Goal: Complete application form

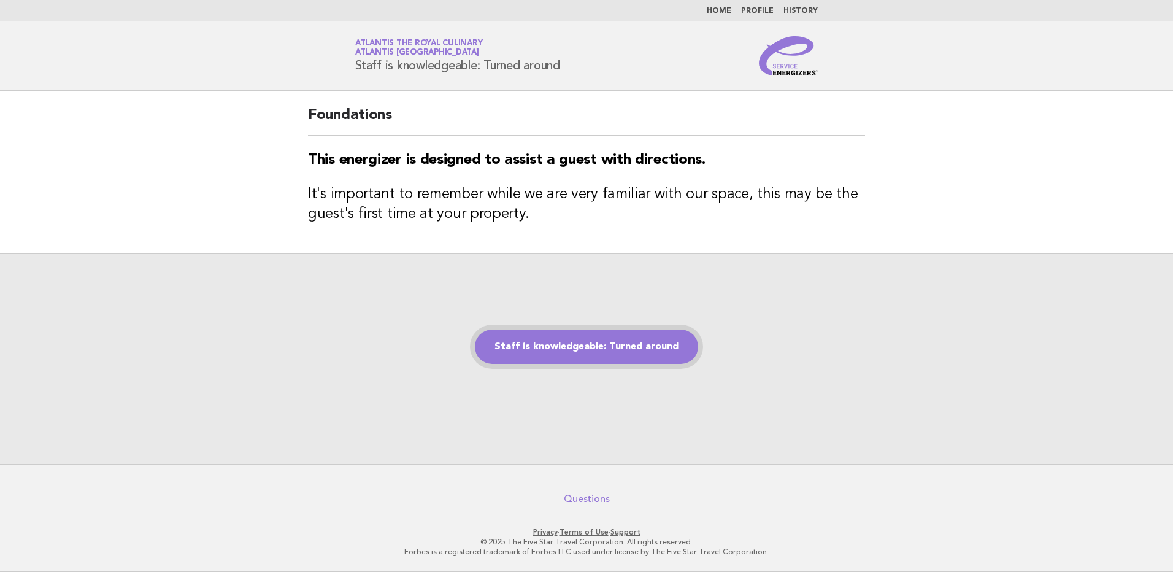
click at [617, 356] on link "Staff is knowledgeable: Turned around" at bounding box center [586, 347] width 223 height 34
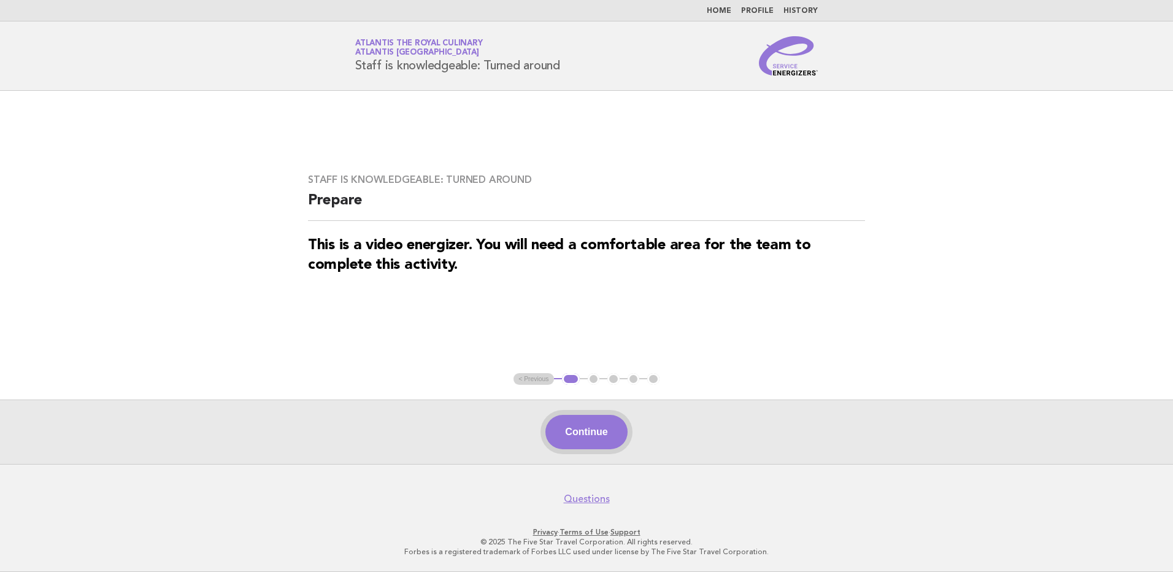
click at [611, 438] on button "Continue" at bounding box center [587, 432] width 82 height 34
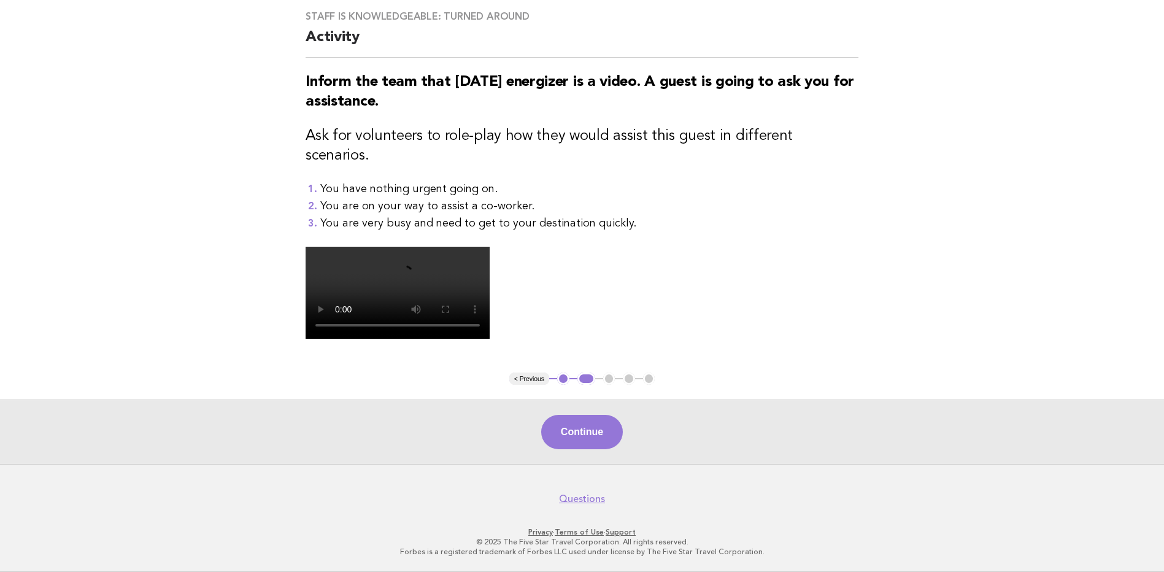
scroll to position [297, 0]
click at [573, 429] on button "Continue" at bounding box center [582, 432] width 82 height 34
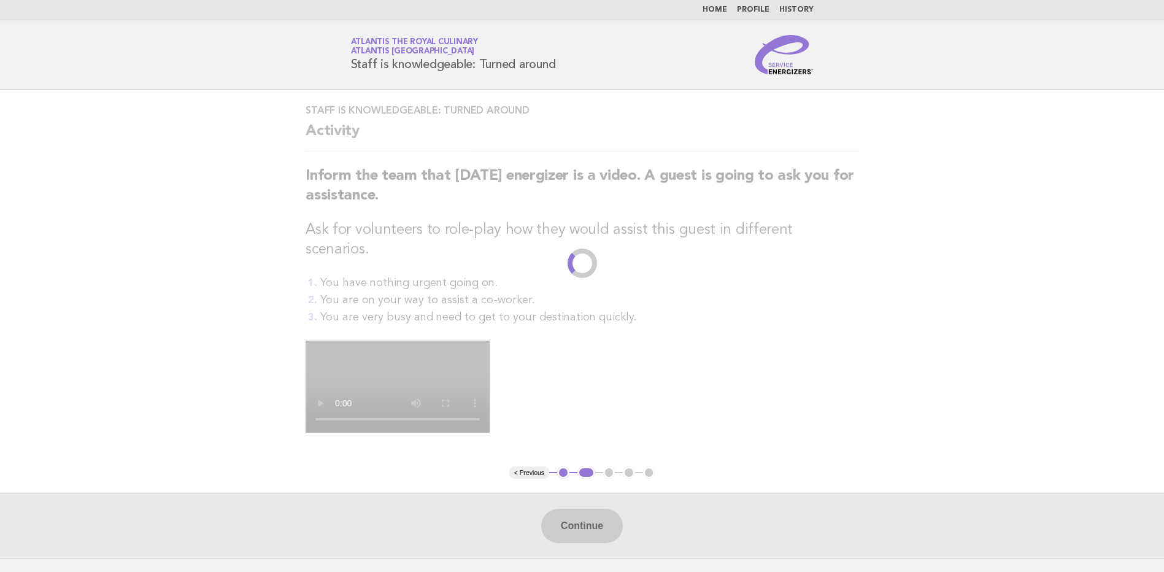
scroll to position [0, 0]
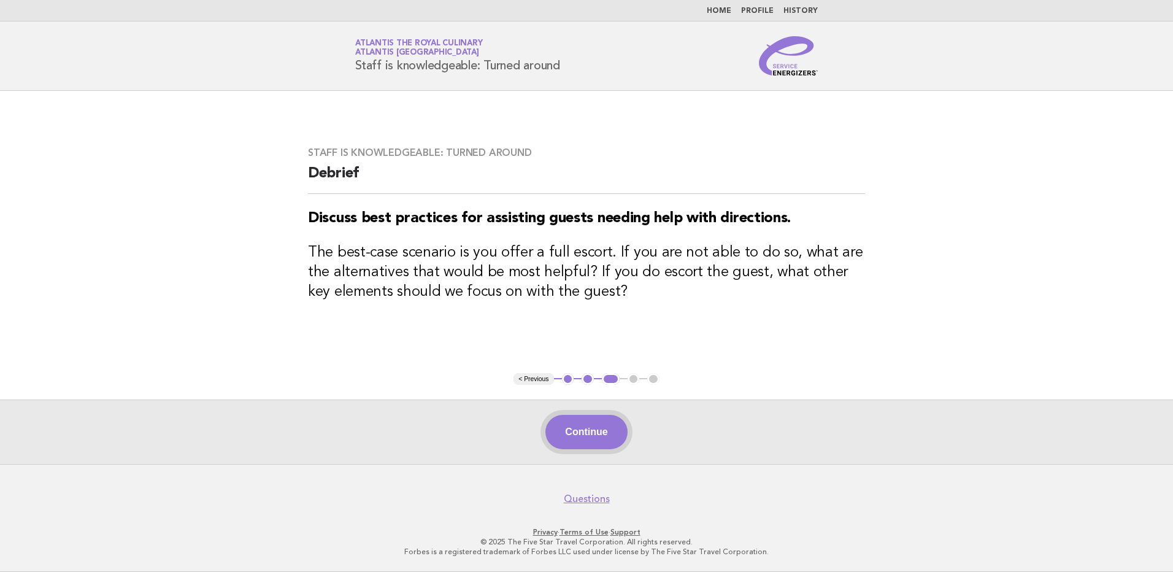
click at [592, 438] on button "Continue" at bounding box center [587, 432] width 82 height 34
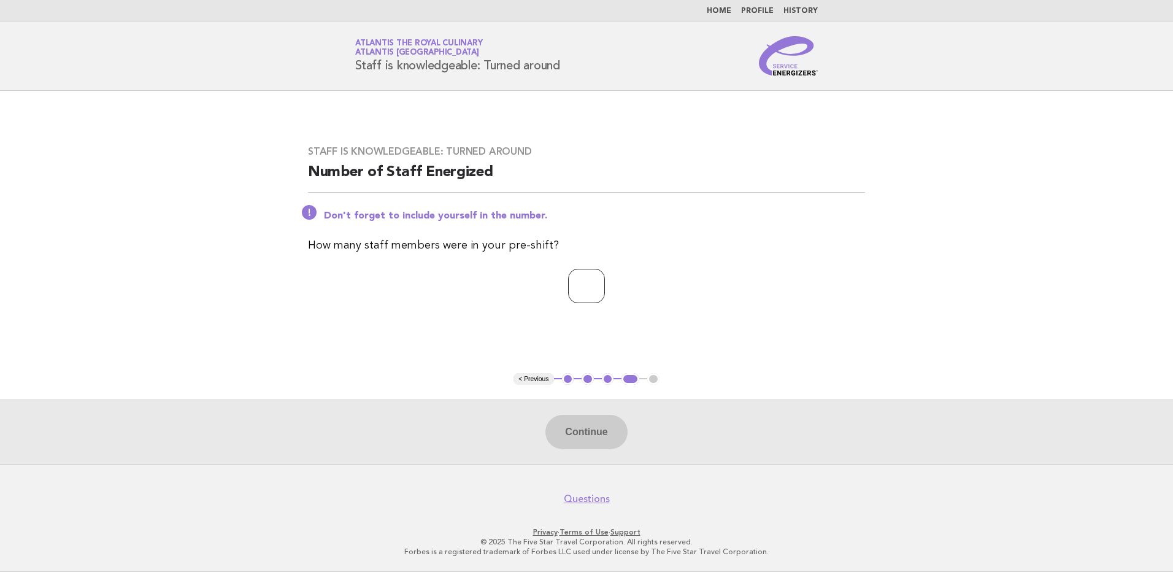
click at [579, 294] on input "number" at bounding box center [586, 286] width 37 height 34
type input "**"
click at [563, 436] on button "Continue" at bounding box center [587, 432] width 82 height 34
